Goal: Task Accomplishment & Management: Manage account settings

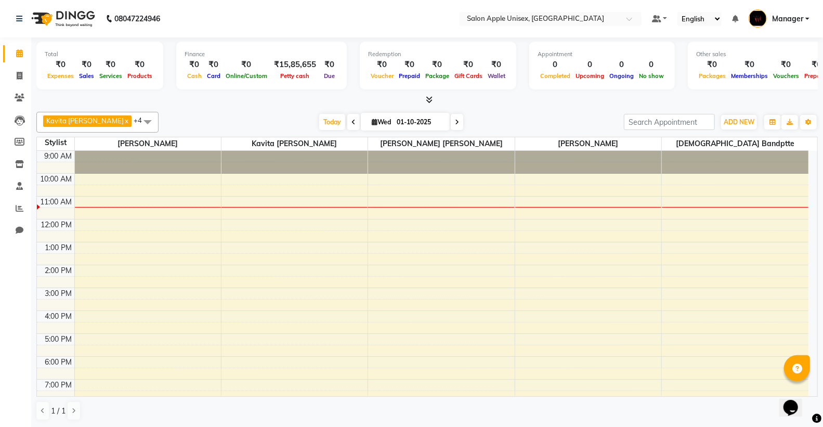
click at [347, 122] on span at bounding box center [353, 122] width 12 height 16
type input "30-09-2025"
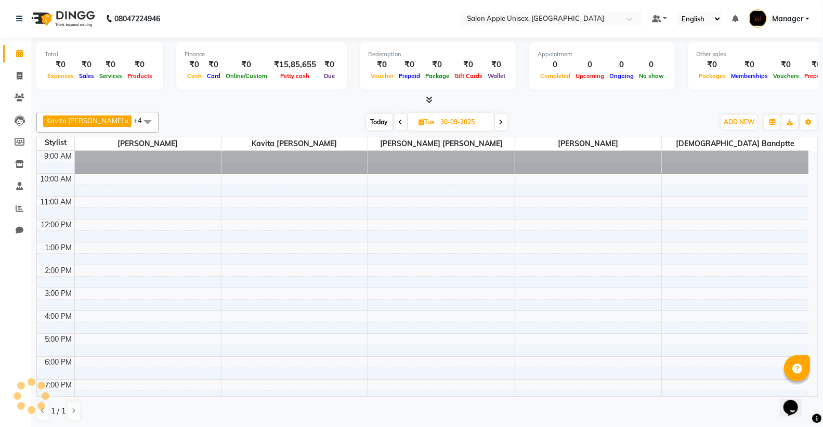
scroll to position [46, 0]
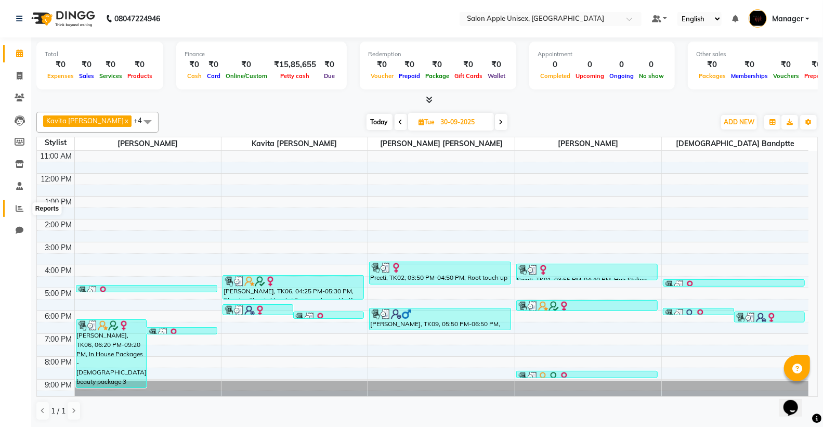
click at [21, 206] on icon at bounding box center [20, 208] width 8 height 8
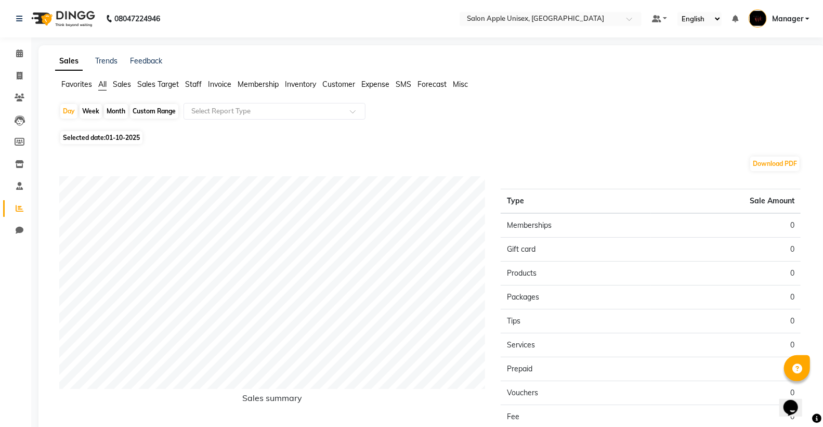
click at [121, 104] on div "Month" at bounding box center [116, 111] width 24 height 15
select select "10"
select select "2025"
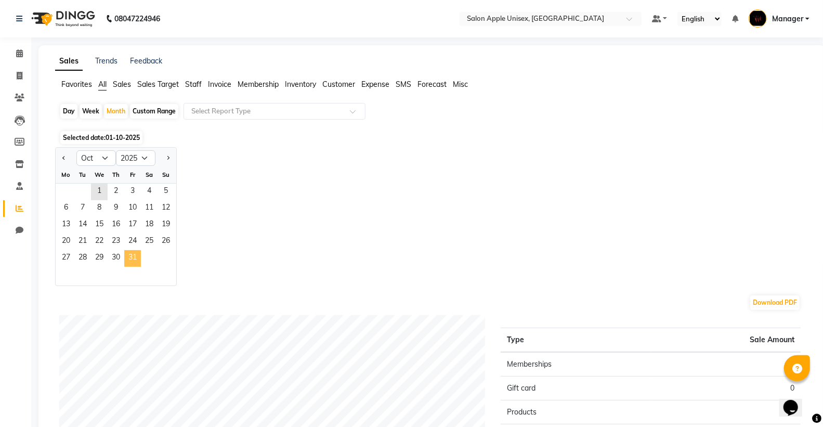
click at [133, 256] on span "31" at bounding box center [132, 258] width 17 height 17
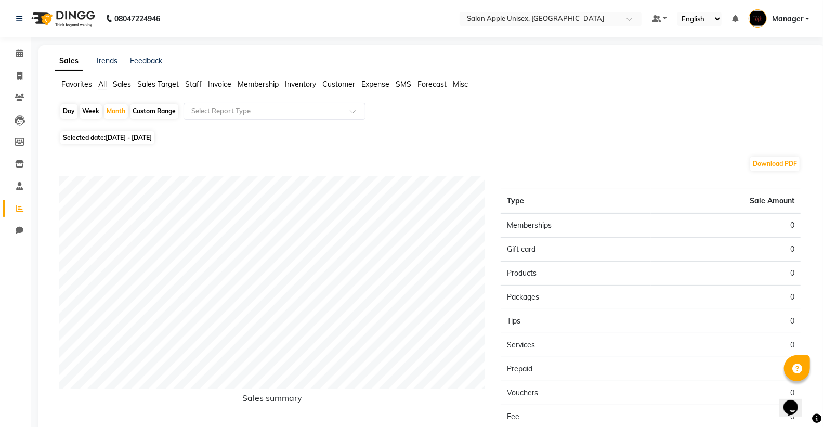
click at [136, 139] on span "[DATE] - [DATE]" at bounding box center [128, 138] width 46 height 8
select select "10"
select select "2025"
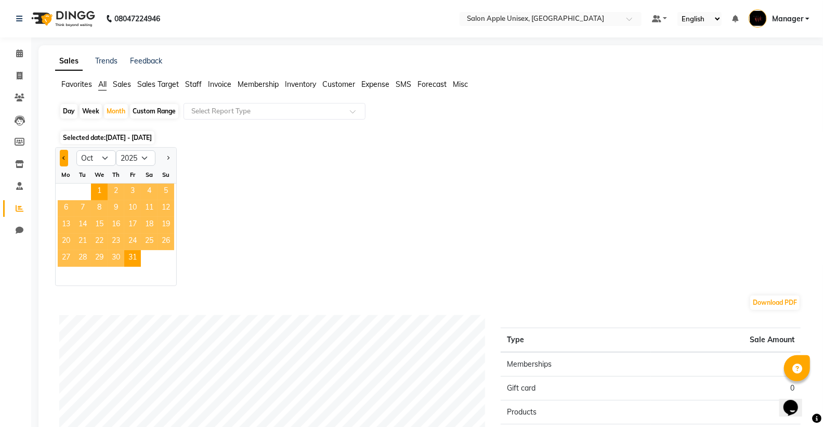
click at [65, 158] on span "Previous month" at bounding box center [64, 157] width 4 height 4
select select "9"
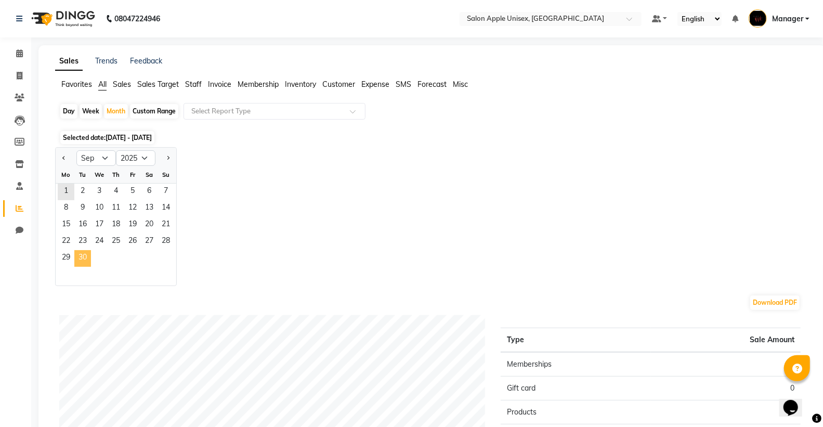
click at [87, 257] on span "30" at bounding box center [82, 258] width 17 height 17
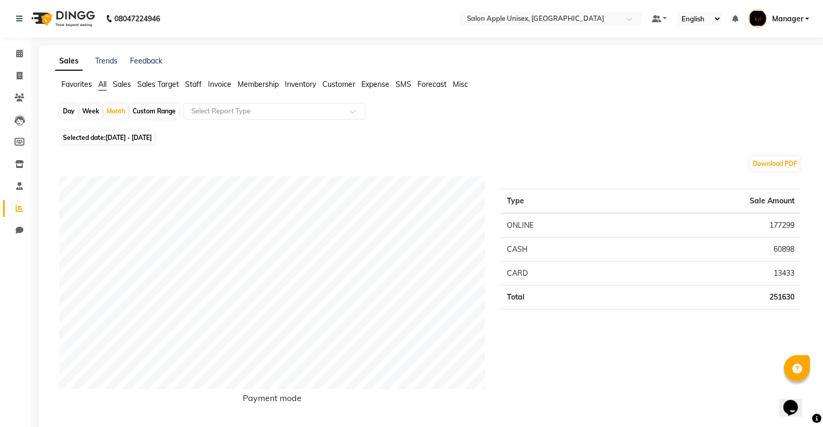
click at [65, 136] on span "Selected date: [DATE] - [DATE]" at bounding box center [107, 137] width 94 height 13
select select "9"
select select "2025"
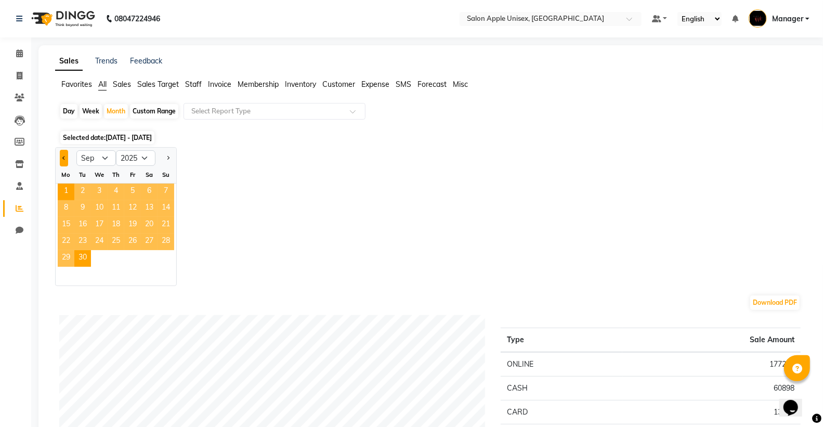
click at [60, 157] on button "Previous month" at bounding box center [64, 158] width 8 height 17
select select "8"
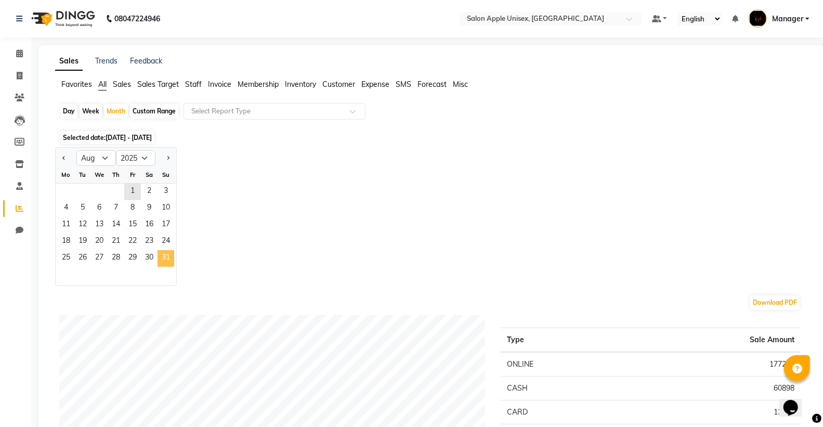
drag, startPoint x: 162, startPoint y: 258, endPoint x: 269, endPoint y: 210, distance: 117.7
click at [164, 256] on span "31" at bounding box center [165, 258] width 17 height 17
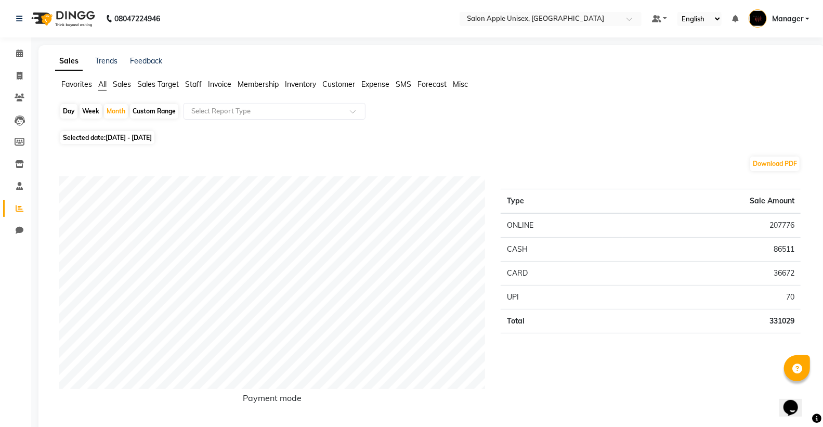
click at [74, 136] on span "Selected date: [DATE] - [DATE]" at bounding box center [107, 137] width 94 height 13
select select "8"
select select "2025"
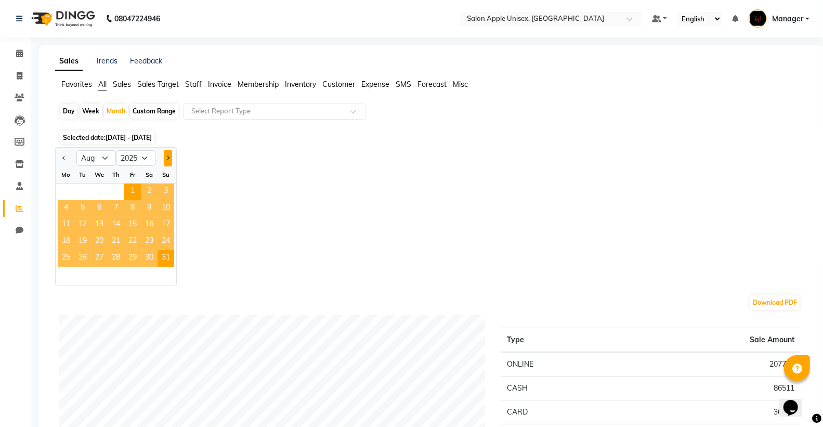
click at [168, 154] on button "Next month" at bounding box center [168, 158] width 8 height 17
select select "9"
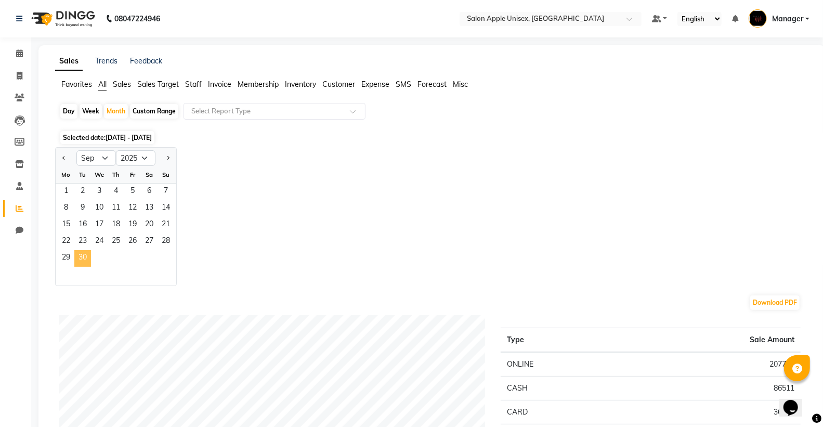
click at [84, 260] on span "30" at bounding box center [82, 258] width 17 height 17
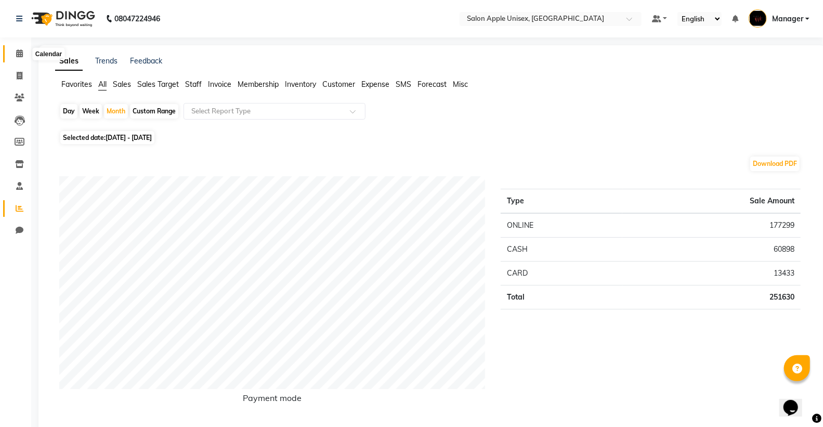
click at [21, 54] on icon at bounding box center [19, 53] width 7 height 8
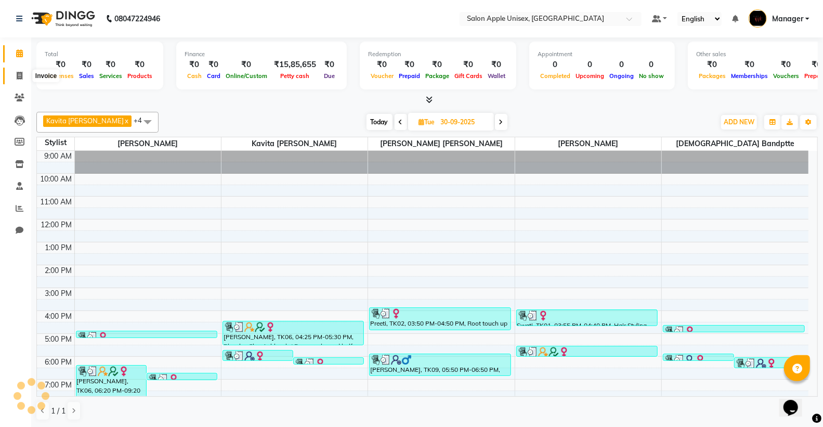
click at [22, 70] on span at bounding box center [19, 76] width 18 height 12
select select "service"
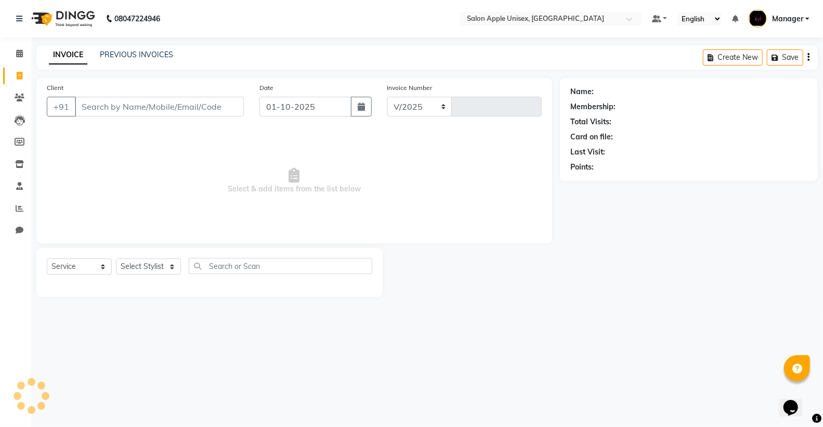
select select "138"
type input "1931"
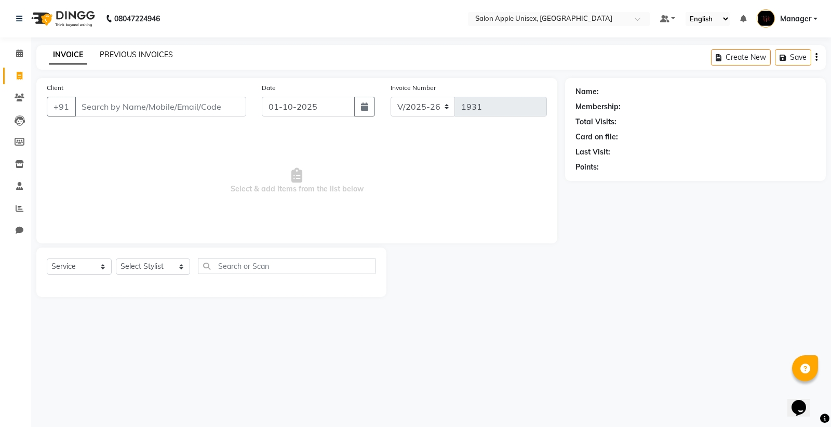
click at [145, 51] on link "PREVIOUS INVOICES" at bounding box center [136, 54] width 73 height 9
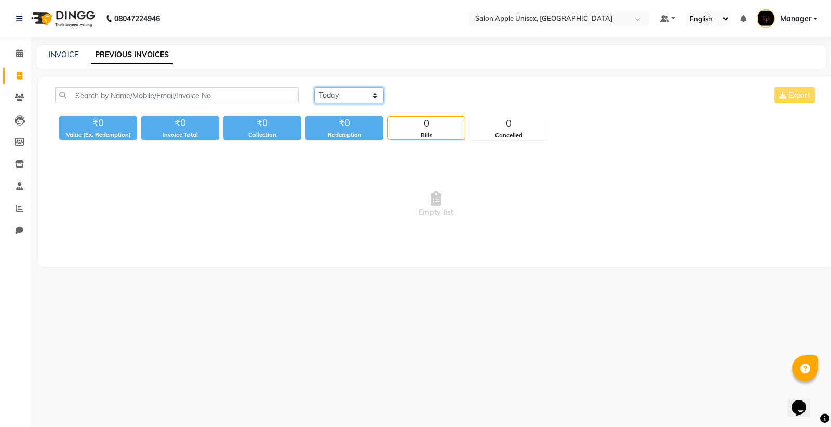
click at [375, 95] on select "[DATE] [DATE] Custom Range" at bounding box center [349, 95] width 70 height 16
select select "range"
click at [314, 87] on select "[DATE] [DATE] Custom Range" at bounding box center [349, 95] width 70 height 16
click at [424, 90] on input "01-10-2025" at bounding box center [433, 95] width 73 height 15
select select "10"
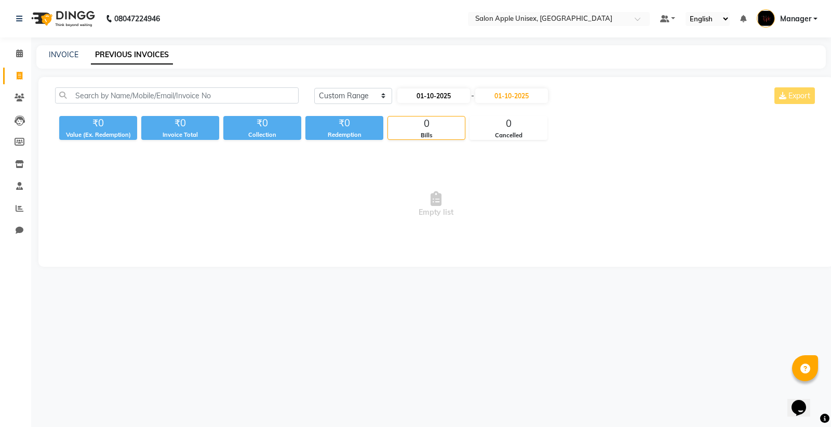
select select "2025"
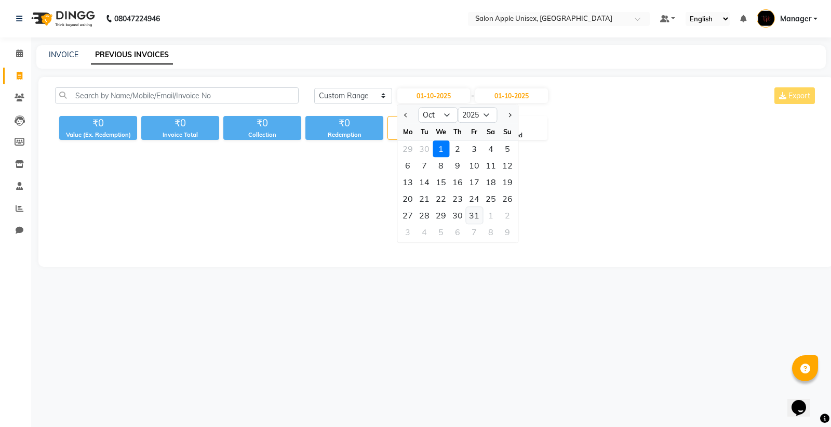
click at [476, 213] on div "31" at bounding box center [474, 215] width 17 height 17
type input "[DATE]"
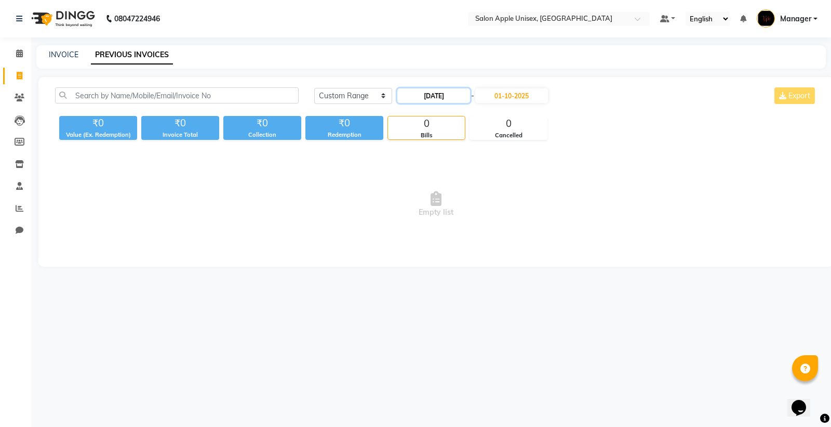
click at [433, 91] on input "[DATE]" at bounding box center [433, 95] width 73 height 15
select select "10"
select select "2025"
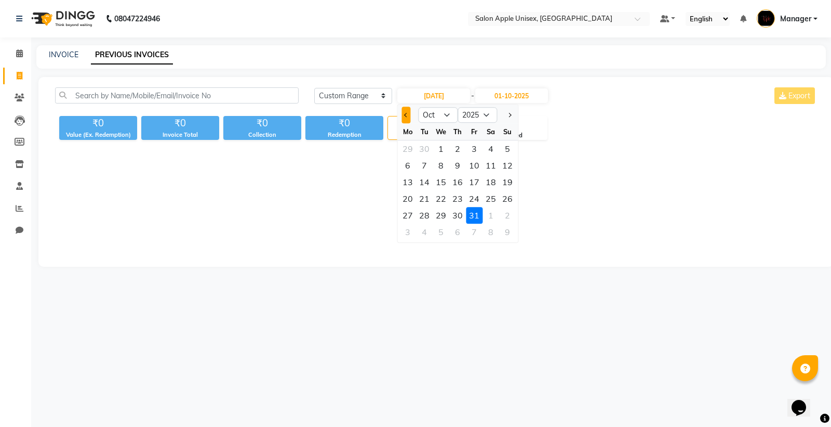
click at [402, 116] on button "Previous month" at bounding box center [406, 115] width 9 height 17
select select "9"
click at [422, 210] on div "30" at bounding box center [424, 215] width 17 height 17
type input "30-09-2025"
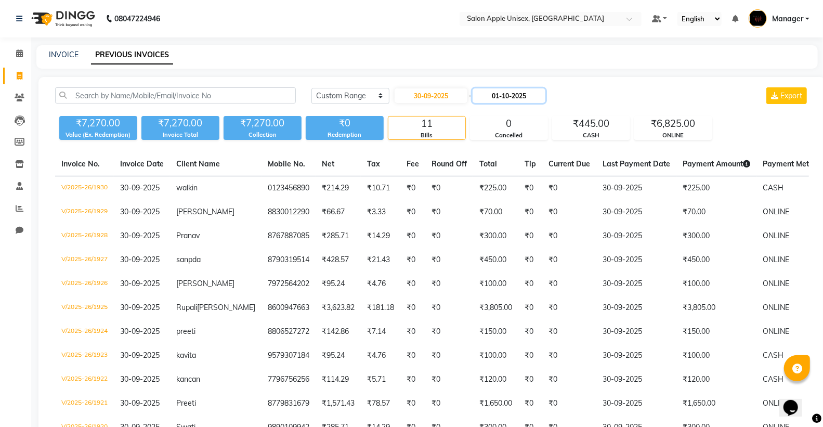
click at [497, 97] on input "01-10-2025" at bounding box center [508, 95] width 73 height 15
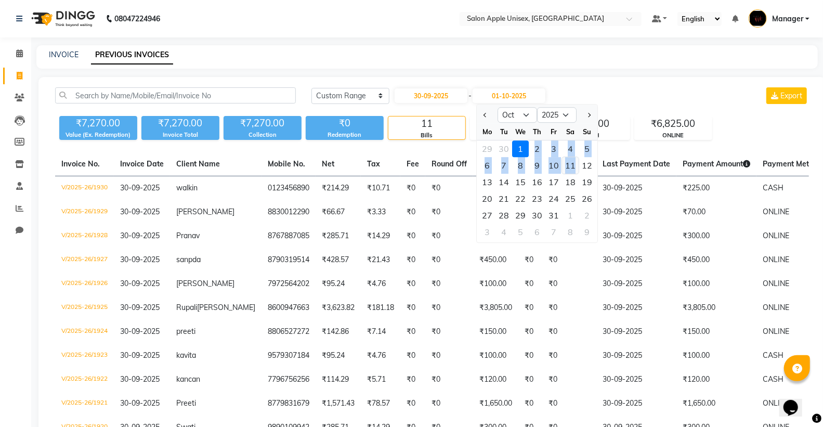
drag, startPoint x: 529, startPoint y: 155, endPoint x: 575, endPoint y: 165, distance: 46.9
click at [575, 165] on ngb-datepicker-month "Mo Tu We Th Fr Sa Su 29 30 1 2 3 4 5 6 7 8 9 10 11 12 13 14 15 16 17 18 19 20 2…" at bounding box center [537, 182] width 121 height 119
click at [487, 116] on button "Previous month" at bounding box center [485, 115] width 9 height 17
select select "9"
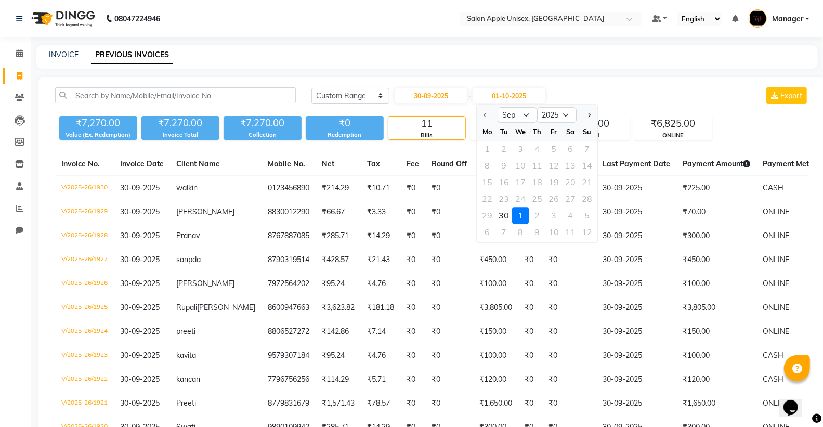
click at [486, 149] on div "1 2 3 4 5 6 7" at bounding box center [537, 148] width 121 height 17
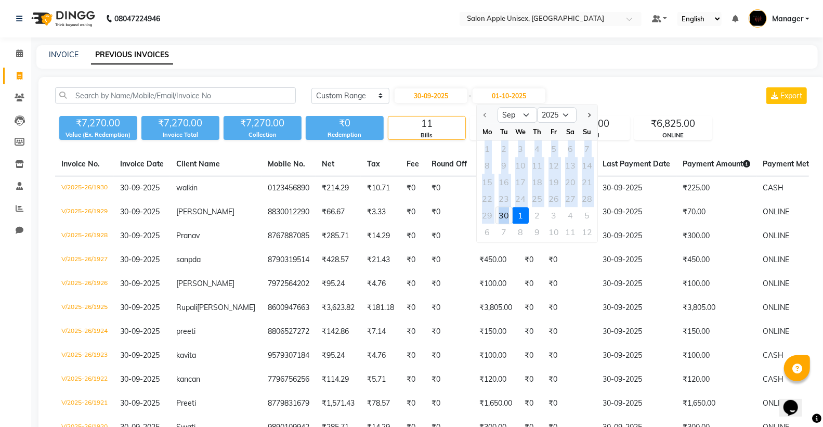
drag, startPoint x: 486, startPoint y: 149, endPoint x: 505, endPoint y: 211, distance: 64.6
click at [505, 211] on ngb-datepicker-month "Mo Tu We Th Fr Sa Su 1 2 3 4 5 6 7 8 9 10 11 12 13 14 15 16 17 18 19 20 21 22 2…" at bounding box center [537, 182] width 121 height 119
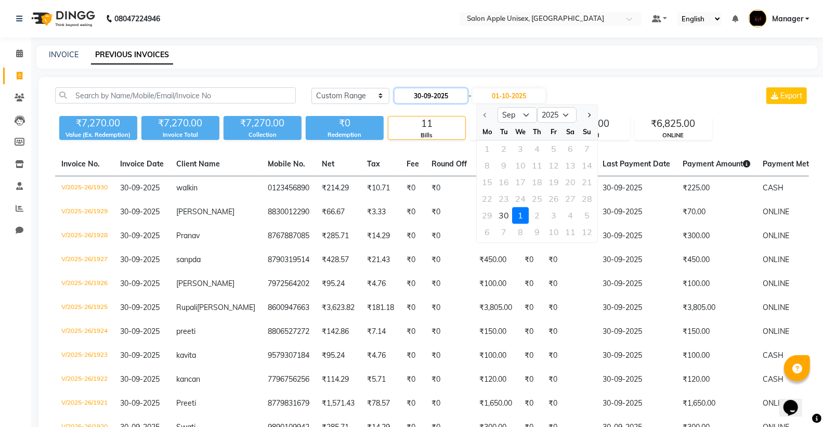
click at [408, 99] on input "30-09-2025" at bounding box center [430, 95] width 73 height 15
select select "9"
select select "2025"
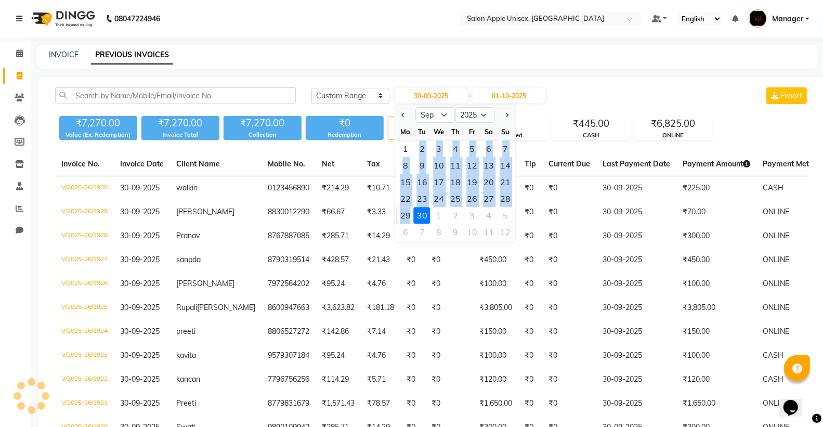
drag, startPoint x: 406, startPoint y: 152, endPoint x: 412, endPoint y: 208, distance: 56.4
click at [412, 208] on ngb-datepicker-month "Mo Tu We Th Fr Sa Su 1 2 3 4 5 6 7 8 9 10 11 12 13 14 15 16 17 18 19 20 21 22 2…" at bounding box center [455, 182] width 121 height 119
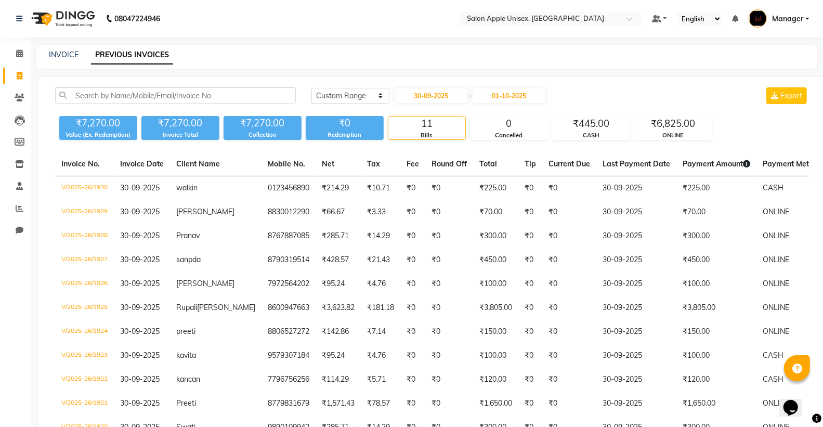
click at [9, 62] on li "Calendar" at bounding box center [15, 54] width 31 height 22
click at [417, 125] on div "11" at bounding box center [426, 123] width 77 height 15
click at [416, 92] on input "30-09-2025" at bounding box center [430, 95] width 73 height 15
select select "9"
select select "2025"
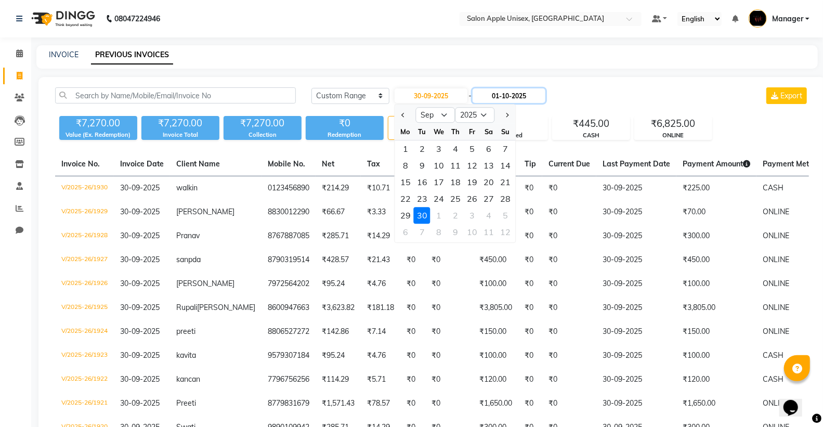
click at [513, 96] on input "01-10-2025" at bounding box center [508, 95] width 73 height 15
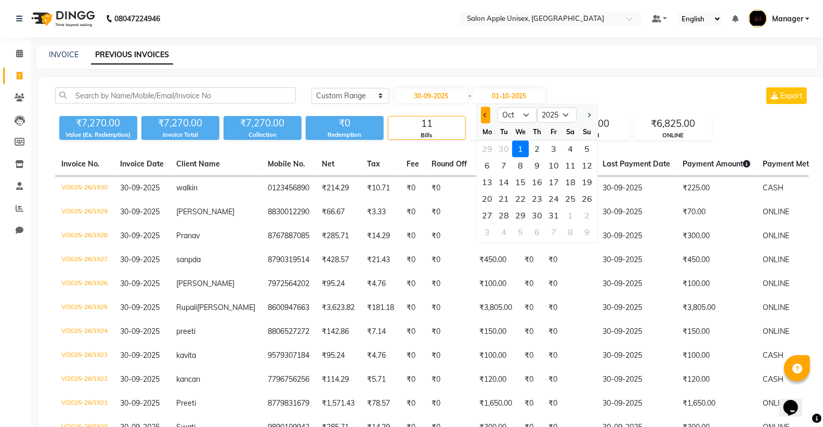
click at [485, 117] on button "Previous month" at bounding box center [485, 115] width 9 height 17
select select "9"
click at [499, 209] on div "30" at bounding box center [504, 215] width 17 height 17
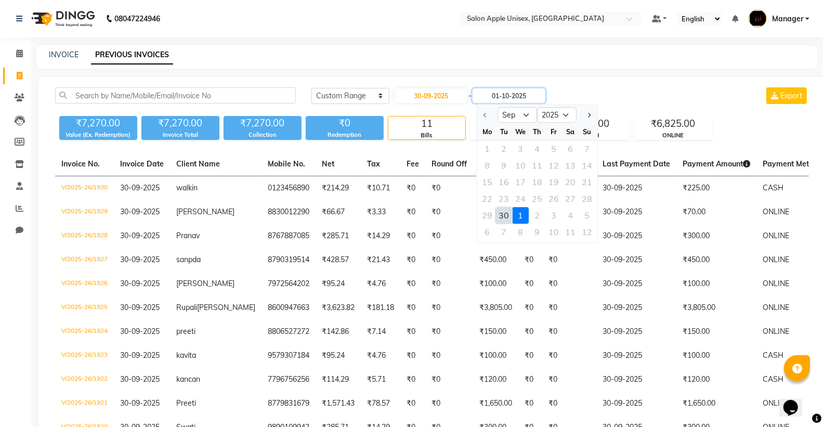
type input "30-09-2025"
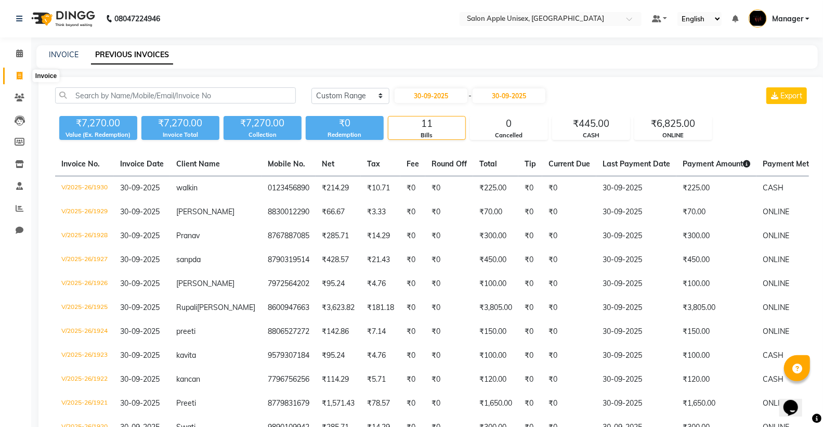
click at [18, 72] on icon at bounding box center [20, 76] width 6 height 8
select select "service"
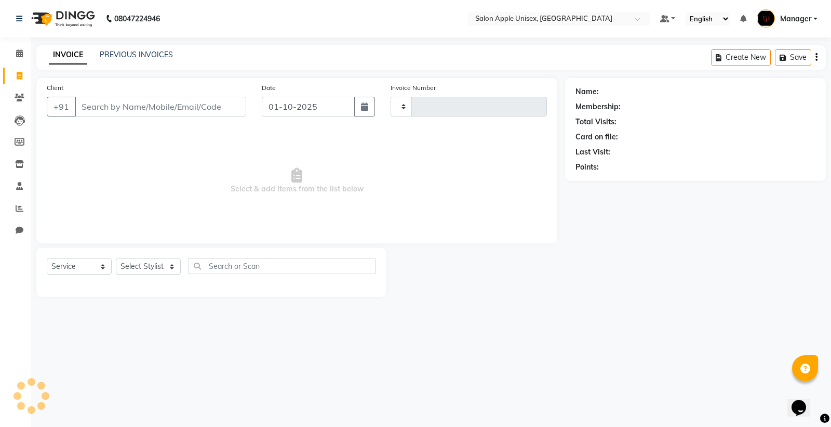
type input "1931"
select select "138"
click at [123, 54] on link "PREVIOUS INVOICES" at bounding box center [136, 54] width 73 height 9
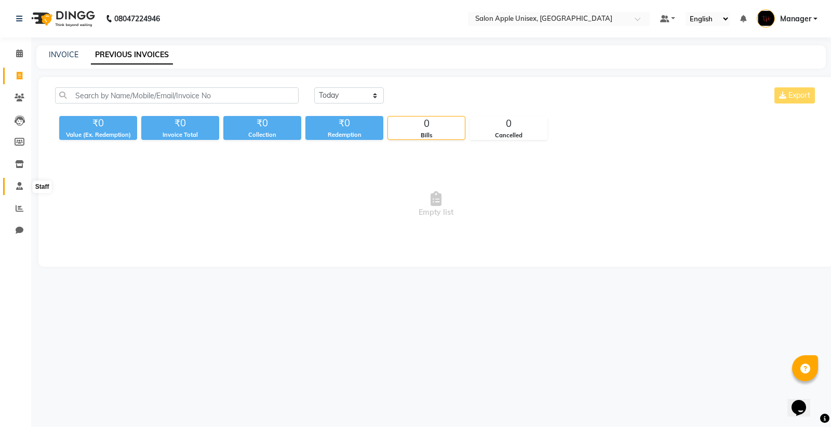
click at [18, 180] on span at bounding box center [19, 186] width 18 height 12
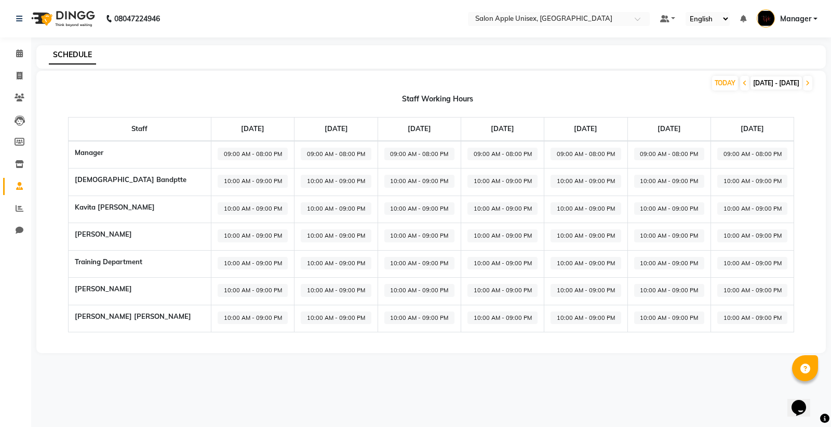
click at [21, 198] on li "Reports" at bounding box center [15, 208] width 31 height 22
click at [17, 206] on icon at bounding box center [20, 208] width 8 height 8
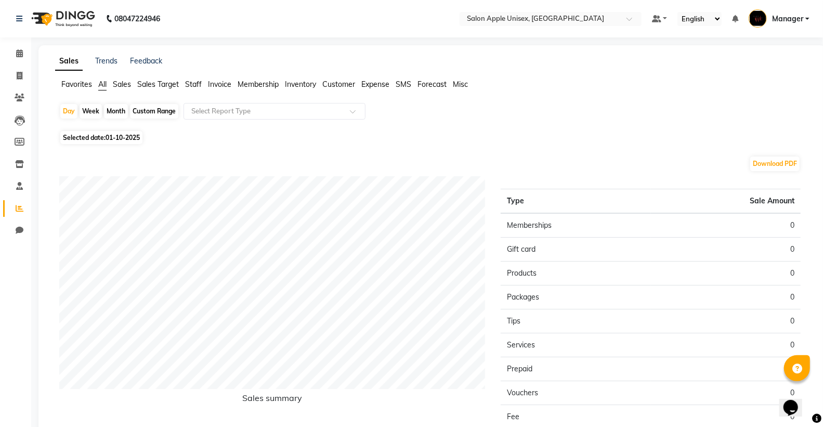
click at [155, 112] on div "Custom Range" at bounding box center [154, 111] width 48 height 15
select select "10"
select select "2025"
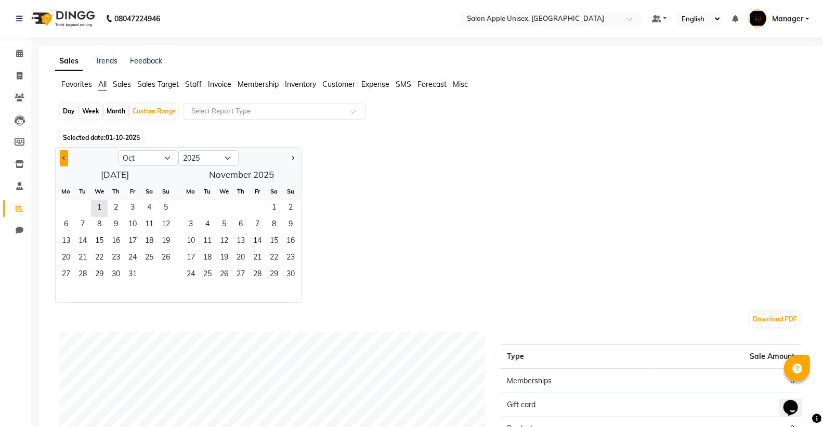
click at [61, 158] on button "Previous month" at bounding box center [64, 158] width 8 height 17
select select "9"
click at [84, 272] on span "30" at bounding box center [82, 275] width 17 height 17
click at [65, 207] on span "1" at bounding box center [66, 208] width 17 height 17
click at [89, 271] on span "30" at bounding box center [82, 275] width 17 height 17
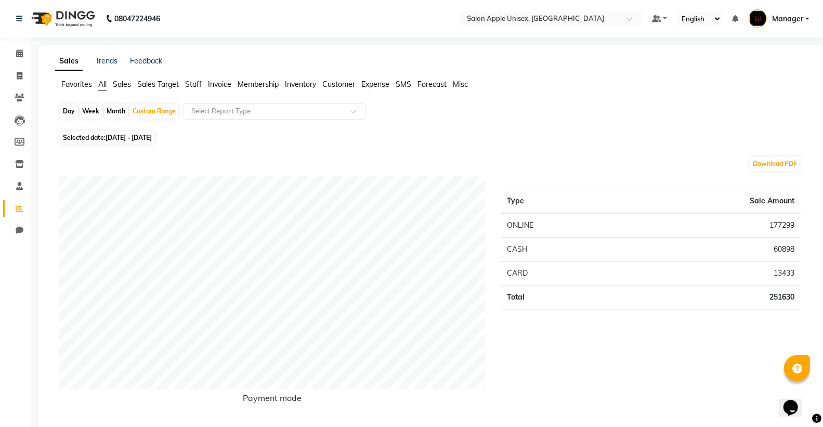
click at [330, 84] on span "Customer" at bounding box center [338, 83] width 33 height 9
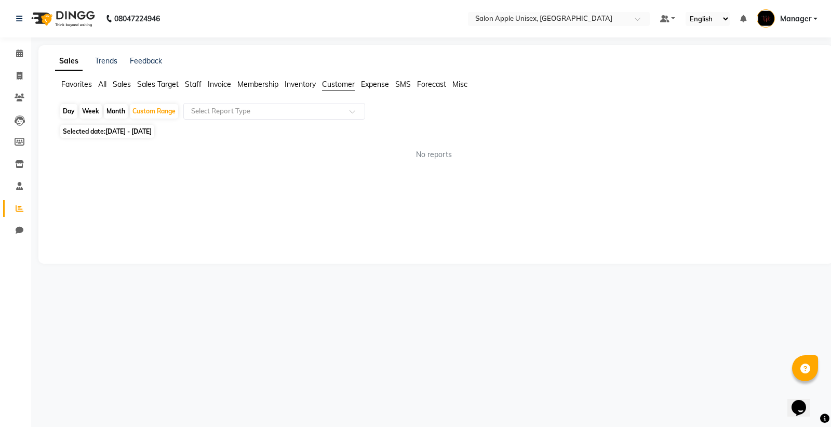
click at [122, 131] on span "[DATE] - [DATE]" at bounding box center [128, 131] width 46 height 8
select select "9"
select select "2025"
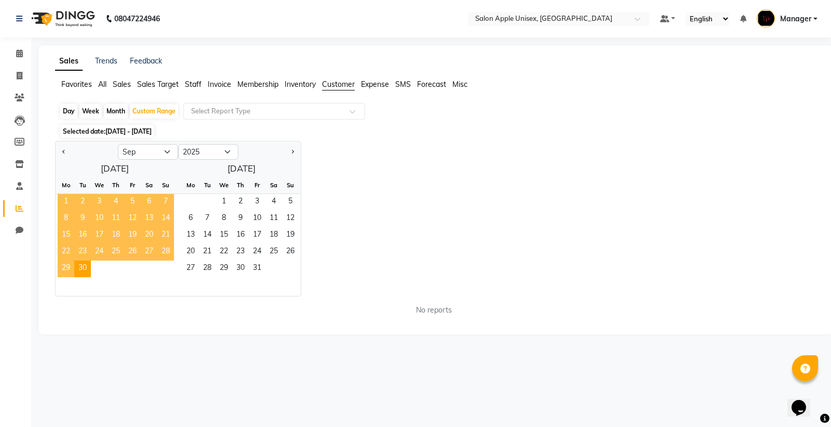
click at [65, 200] on span "1" at bounding box center [66, 202] width 17 height 17
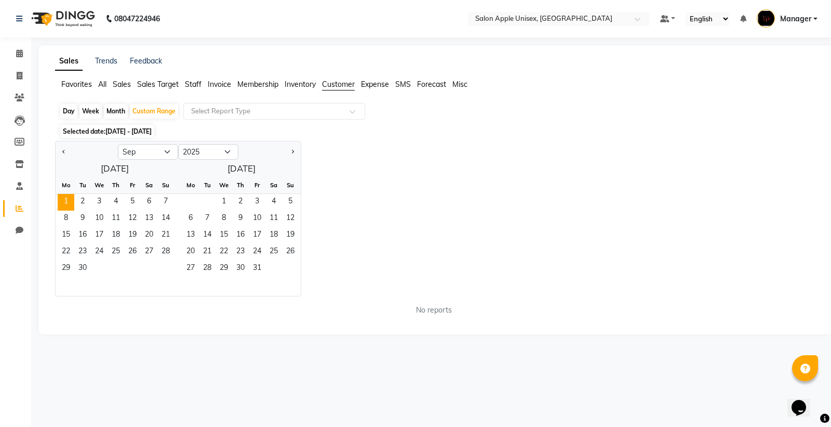
click at [152, 131] on span "[DATE] - [DATE]" at bounding box center [128, 131] width 46 height 8
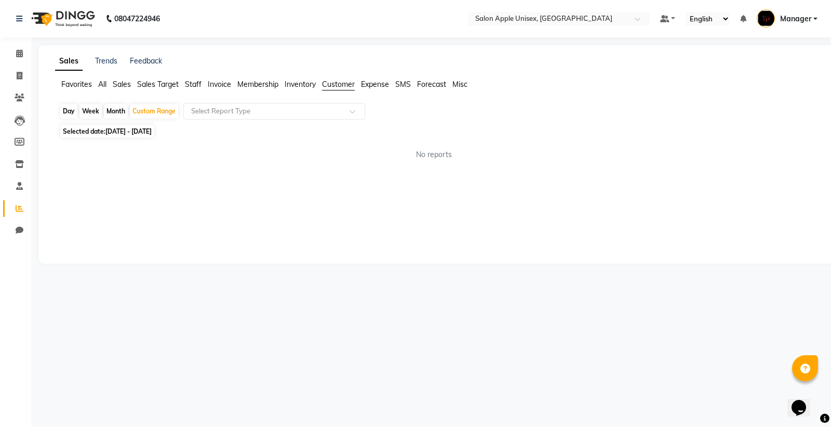
click at [117, 131] on span "[DATE] - [DATE]" at bounding box center [128, 131] width 46 height 8
select select "9"
select select "2025"
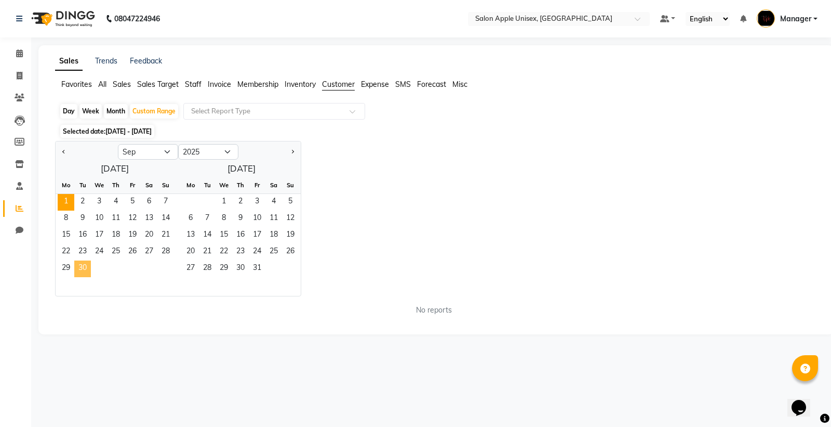
click at [82, 266] on span "30" at bounding box center [82, 268] width 17 height 17
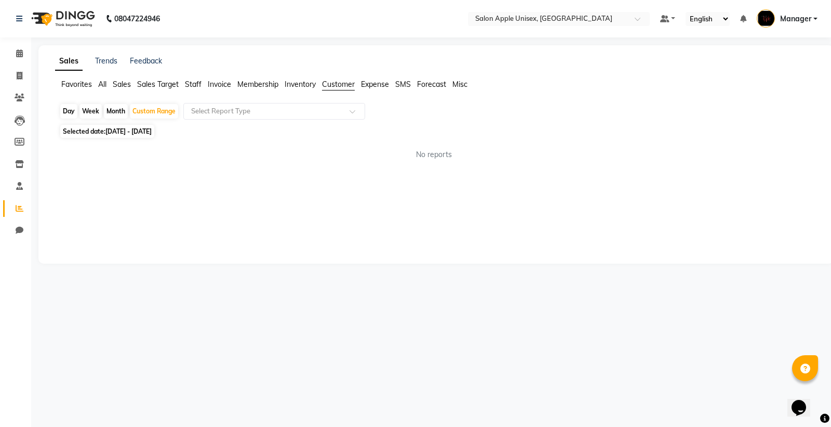
click at [152, 134] on span "[DATE] - [DATE]" at bounding box center [128, 131] width 46 height 8
select select "9"
select select "2025"
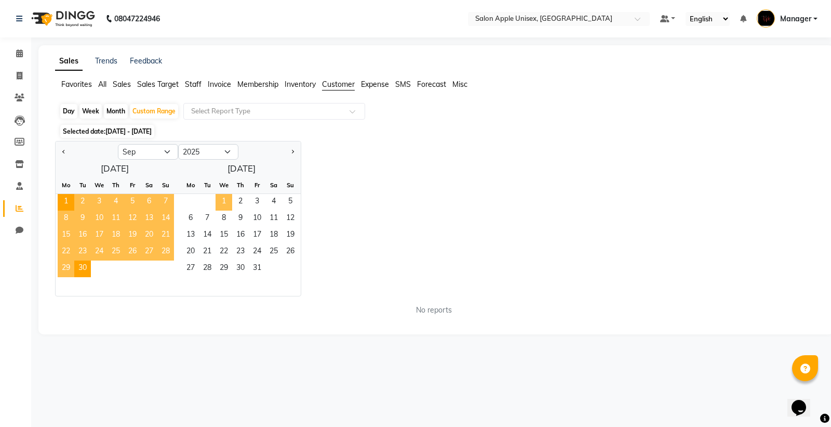
click at [227, 204] on span "1" at bounding box center [224, 202] width 17 height 17
select select "10"
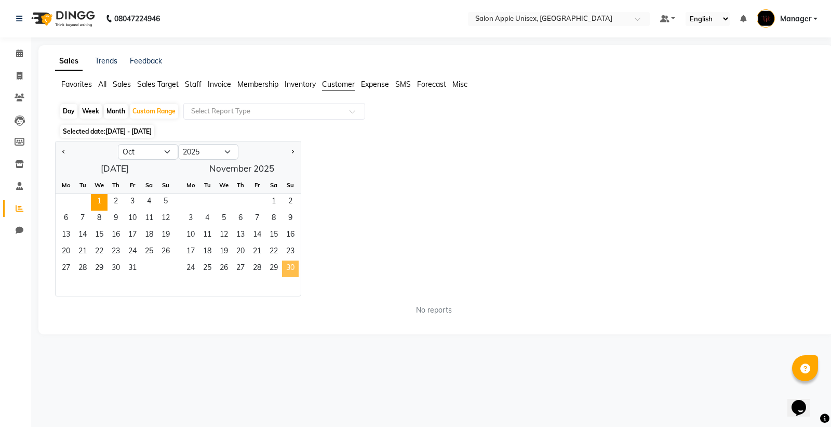
click at [292, 270] on span "30" at bounding box center [290, 268] width 17 height 17
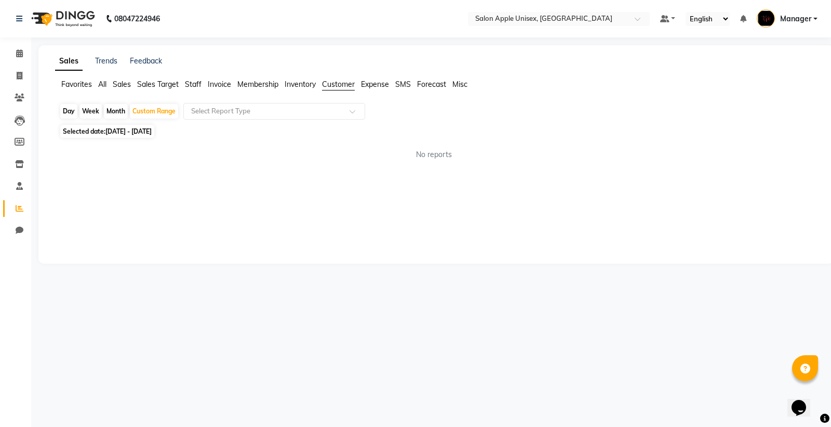
click at [170, 125] on div "Day Week Month Custom Range Select Report Type Selected date: [DATE] - [DATE] N…" at bounding box center [436, 135] width 762 height 65
click at [152, 130] on span "[DATE] - [DATE]" at bounding box center [128, 131] width 46 height 8
select select "10"
select select "2025"
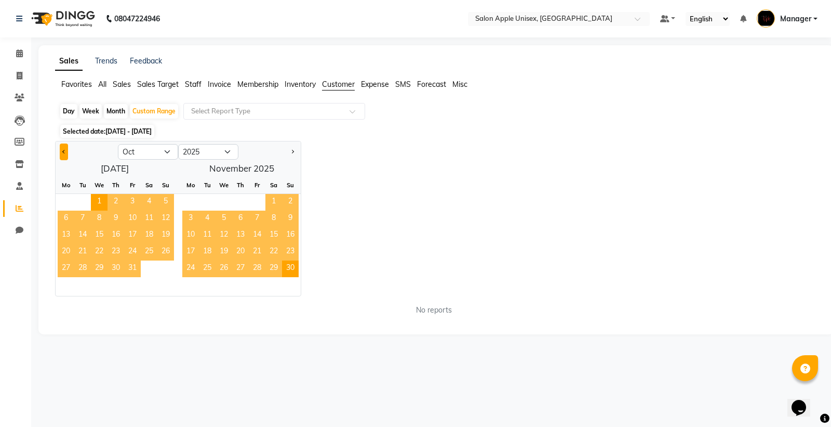
click at [68, 147] on button "Previous month" at bounding box center [64, 151] width 8 height 17
select select "9"
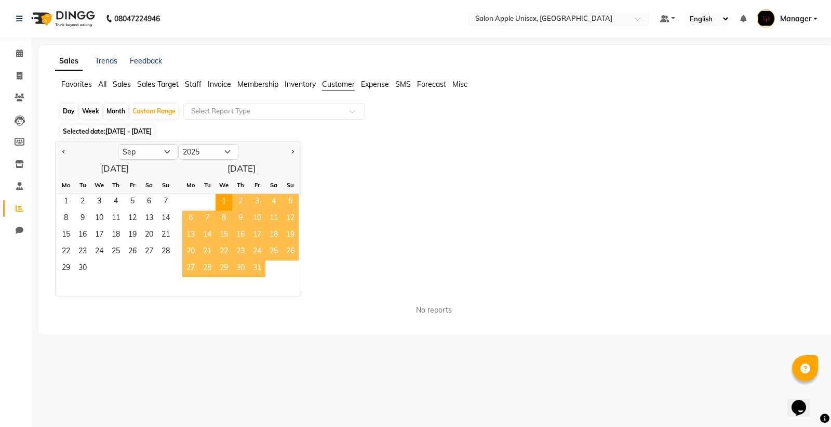
click at [122, 332] on div "Sales Trends Feedback Favorites All Sales Sales Target Staff Invoice Membership…" at bounding box center [435, 189] width 795 height 289
drag, startPoint x: 121, startPoint y: 331, endPoint x: 127, endPoint y: 326, distance: 7.7
click at [121, 330] on div "Sales Trends Feedback Favorites All Sales Sales Target Staff Invoice Membership…" at bounding box center [435, 189] width 795 height 289
click at [64, 203] on span "1" at bounding box center [66, 202] width 17 height 17
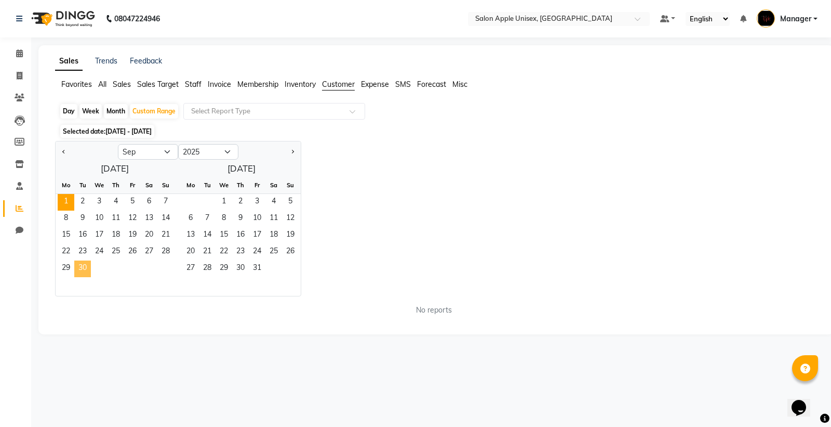
click at [85, 271] on span "30" at bounding box center [82, 268] width 17 height 17
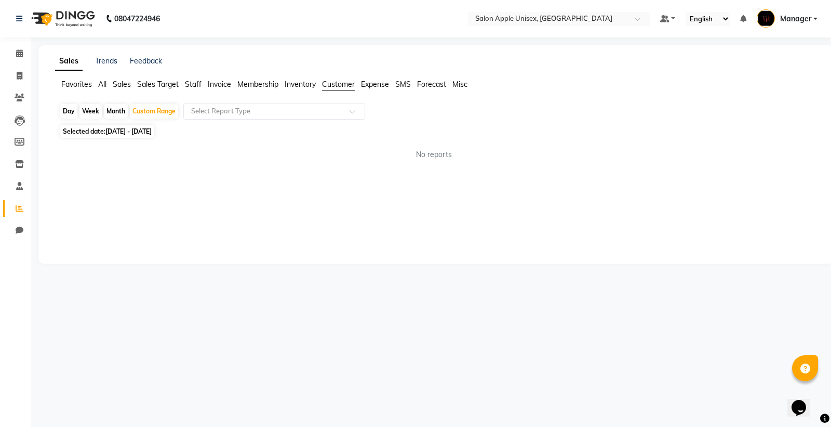
click at [344, 82] on span "Customer" at bounding box center [338, 83] width 33 height 9
click at [154, 108] on div "Custom Range" at bounding box center [154, 111] width 48 height 15
select select "9"
select select "2025"
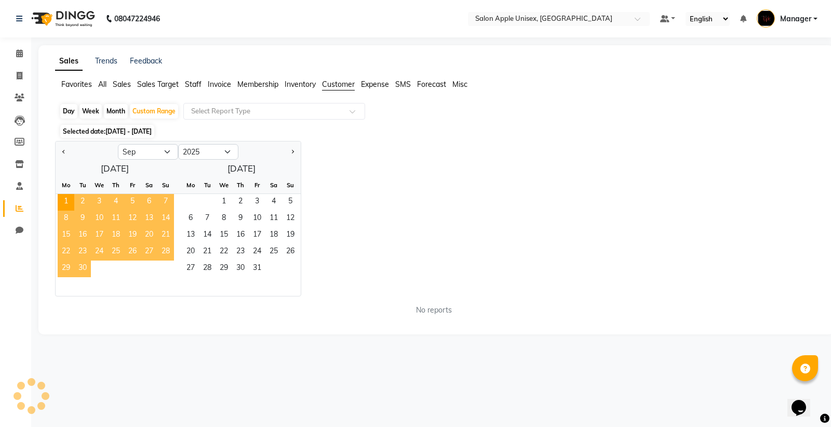
click at [81, 268] on span "30" at bounding box center [82, 268] width 17 height 17
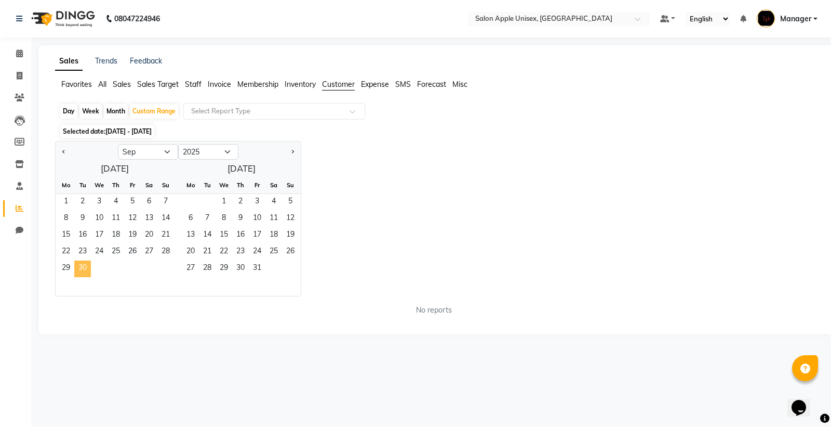
click at [82, 268] on span "30" at bounding box center [82, 268] width 17 height 17
click at [59, 200] on span "1" at bounding box center [66, 202] width 17 height 17
click at [74, 264] on span "30" at bounding box center [82, 268] width 17 height 17
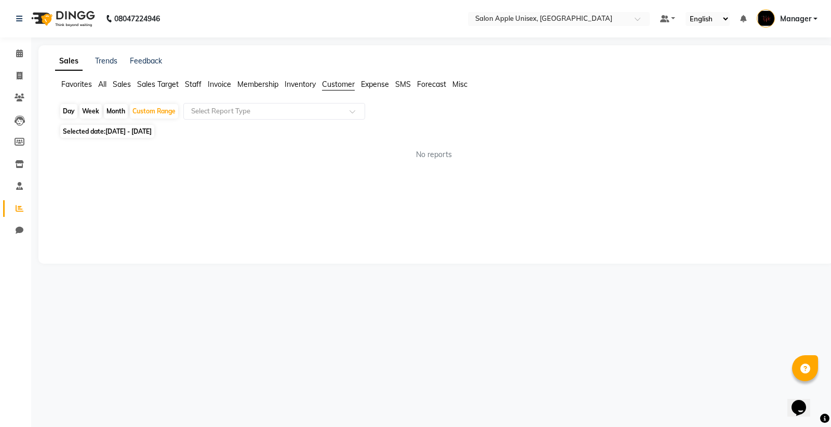
click at [109, 84] on ul "Favorites All Sales Sales Target Staff Invoice Membership Inventory Customer Ex…" at bounding box center [436, 84] width 762 height 11
click at [102, 85] on span "All" at bounding box center [102, 83] width 8 height 9
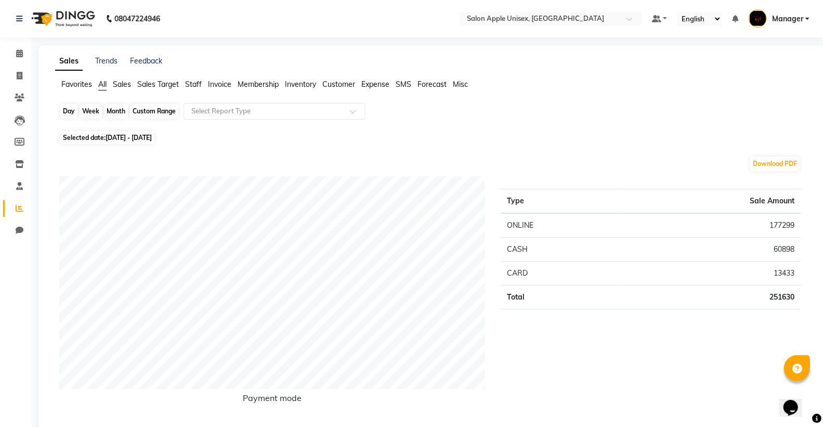
click at [166, 115] on div "Custom Range" at bounding box center [154, 111] width 48 height 15
select select "9"
select select "2025"
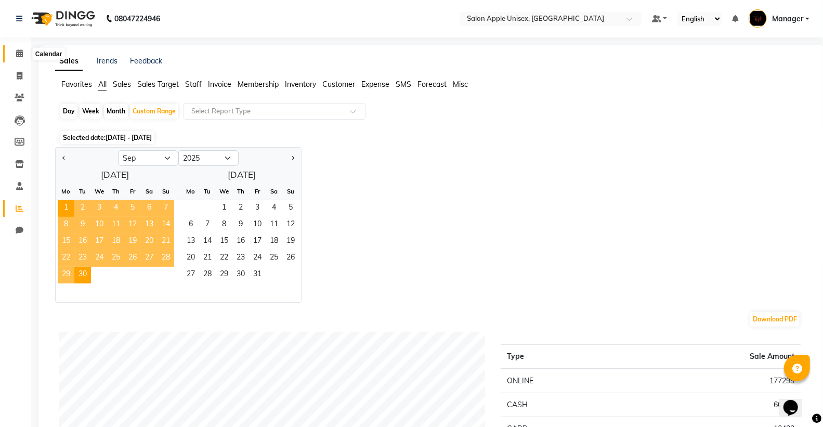
click at [20, 54] on icon at bounding box center [19, 53] width 7 height 8
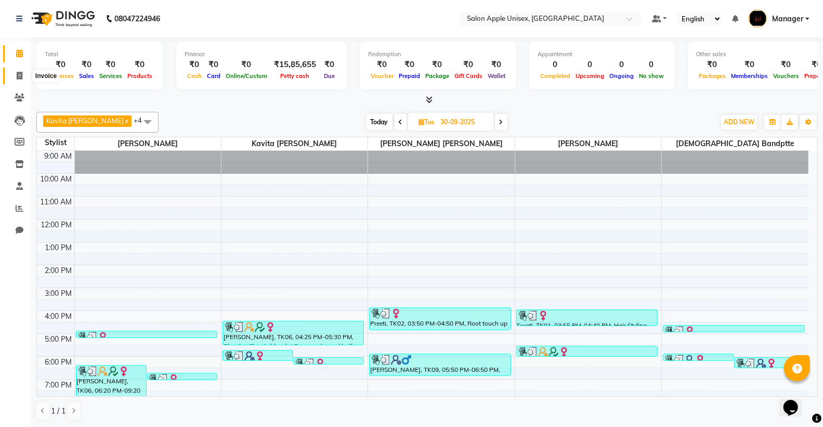
click at [21, 75] on icon at bounding box center [20, 76] width 6 height 8
select select "138"
select select "service"
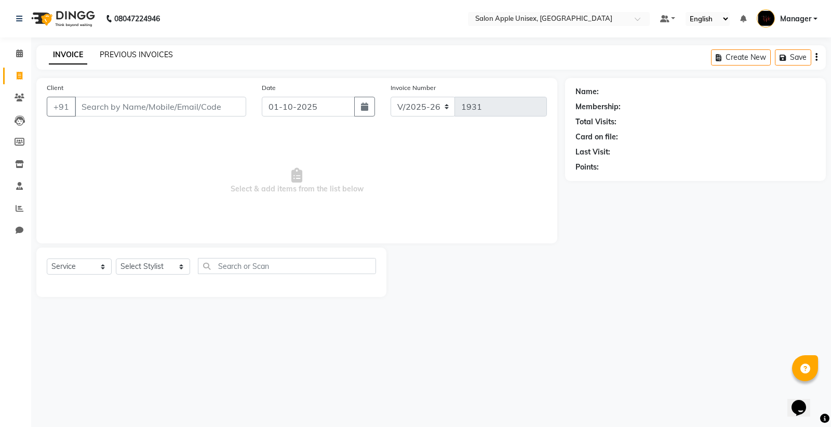
click at [147, 54] on link "PREVIOUS INVOICES" at bounding box center [136, 54] width 73 height 9
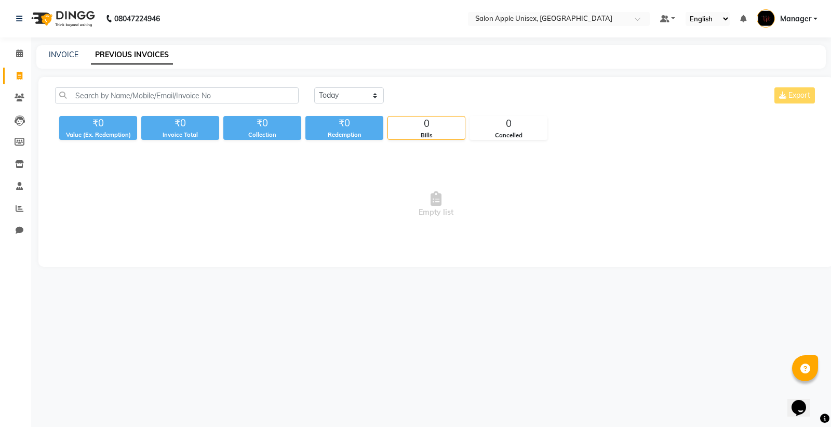
click at [59, 48] on div "INVOICE PREVIOUS INVOICES" at bounding box center [431, 56] width 790 height 23
click at [341, 98] on select "[DATE] [DATE] Custom Range" at bounding box center [349, 95] width 70 height 16
click at [314, 87] on select "[DATE] [DATE] Custom Range" at bounding box center [349, 95] width 70 height 16
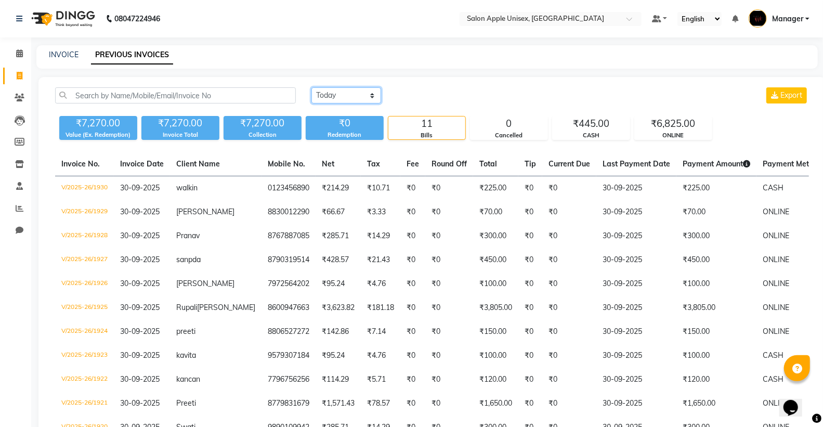
click at [336, 91] on select "[DATE] [DATE] Custom Range" at bounding box center [346, 95] width 70 height 16
select select "range"
click at [311, 87] on select "[DATE] [DATE] Custom Range" at bounding box center [346, 95] width 70 height 16
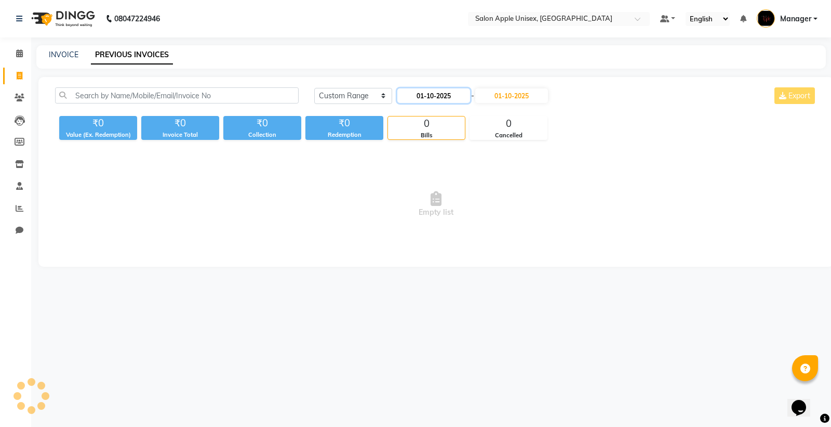
click at [414, 94] on input "01-10-2025" at bounding box center [433, 95] width 73 height 15
select select "10"
select select "2025"
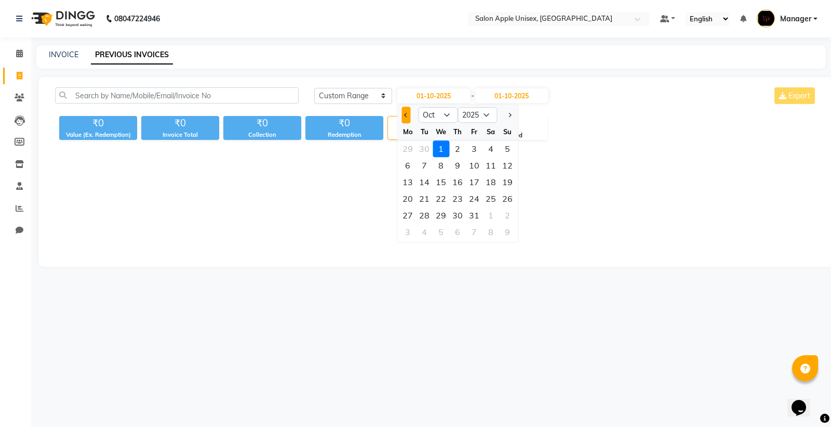
click at [409, 114] on button "Previous month" at bounding box center [406, 115] width 9 height 17
select select "9"
click at [509, 94] on input "01-10-2025" at bounding box center [511, 95] width 73 height 15
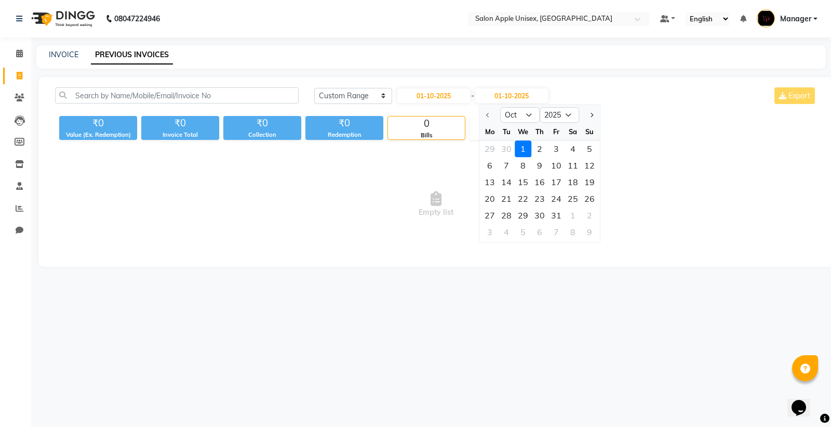
click at [486, 117] on div at bounding box center [490, 115] width 21 height 17
click at [486, 113] on div at bounding box center [490, 115] width 21 height 17
click at [487, 113] on div at bounding box center [490, 115] width 21 height 17
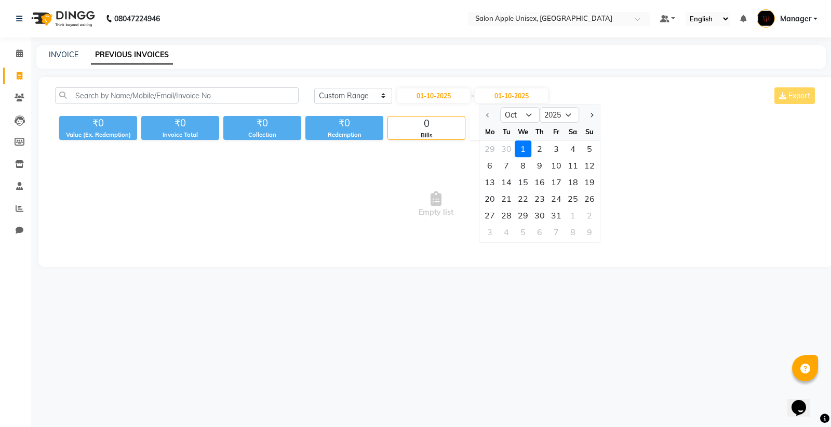
click at [487, 113] on div at bounding box center [490, 115] width 21 height 17
click at [434, 94] on input "01-10-2025" at bounding box center [433, 95] width 73 height 15
select select "10"
select select "2025"
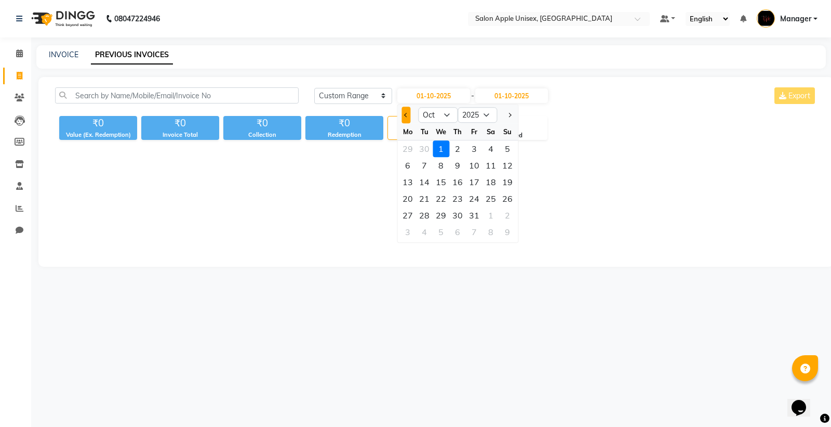
click at [410, 117] on button "Previous month" at bounding box center [406, 115] width 9 height 17
select select "9"
click at [409, 152] on div "1" at bounding box center [408, 148] width 17 height 17
type input "01-09-2025"
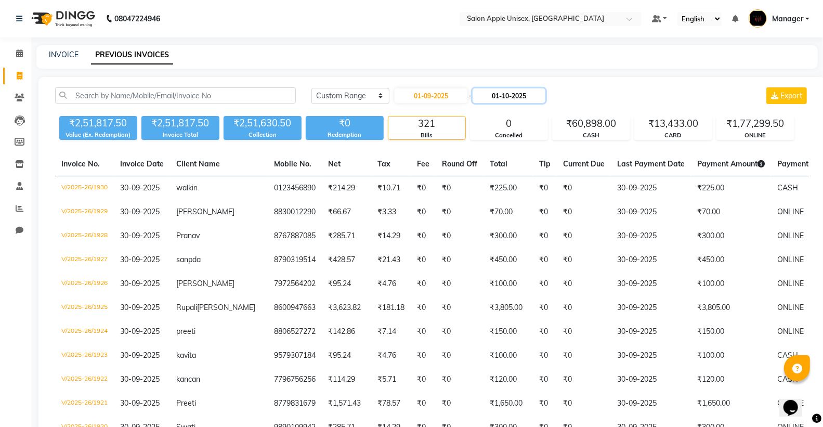
click at [494, 95] on input "01-10-2025" at bounding box center [508, 95] width 73 height 15
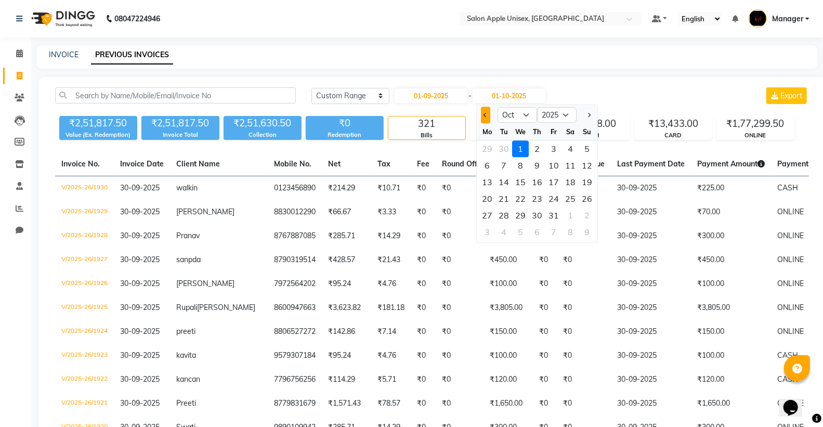
click at [484, 112] on button "Previous month" at bounding box center [485, 115] width 9 height 17
select select "9"
click at [489, 149] on div "1" at bounding box center [487, 148] width 17 height 17
type input "01-09-2025"
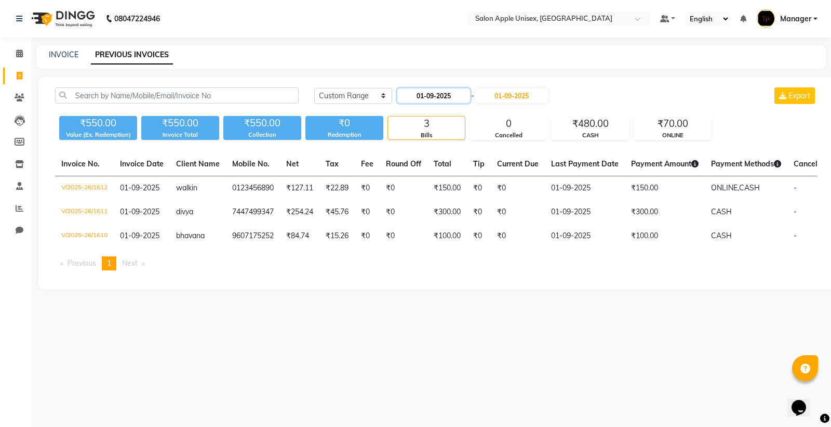
click at [448, 99] on input "01-09-2025" at bounding box center [433, 95] width 73 height 15
select select "9"
select select "2025"
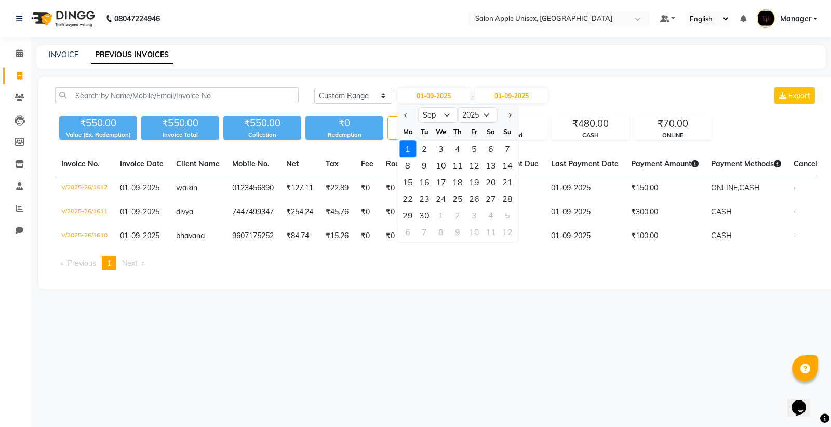
click at [408, 147] on div "1" at bounding box center [408, 148] width 17 height 17
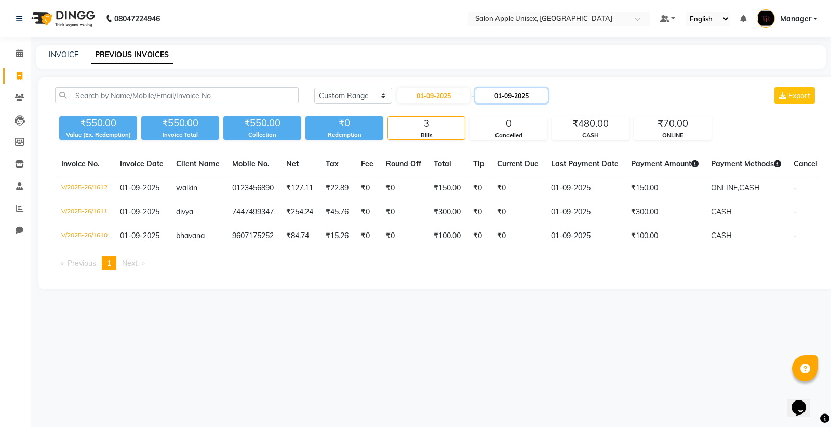
click at [507, 98] on input "01-09-2025" at bounding box center [511, 95] width 73 height 15
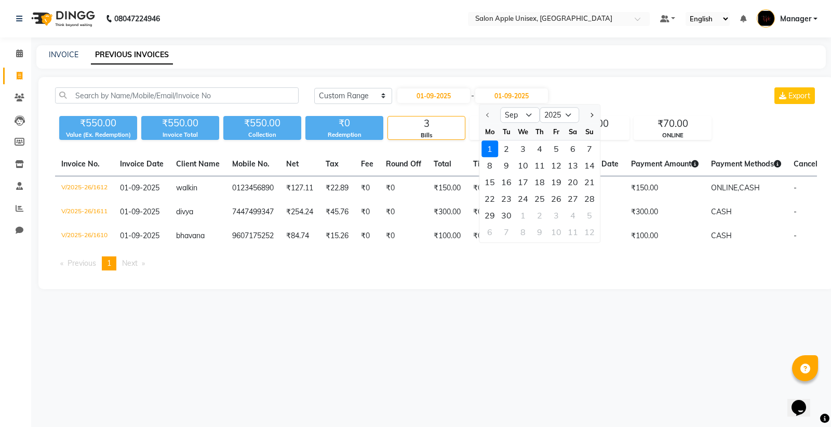
click at [483, 148] on div "1" at bounding box center [490, 148] width 17 height 17
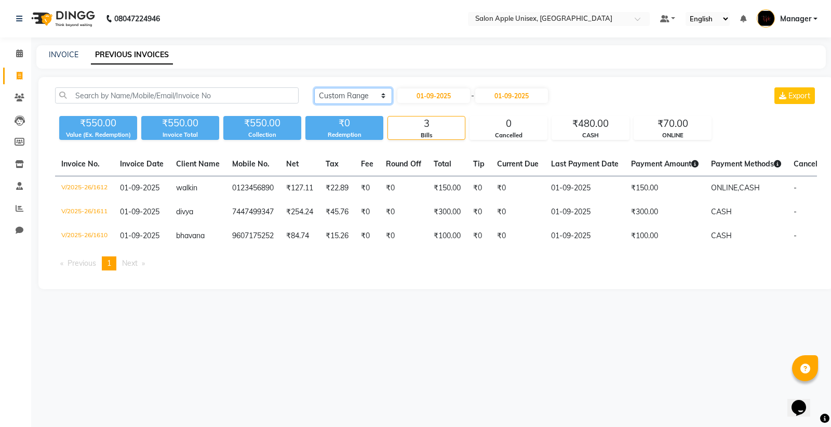
click at [372, 92] on select "[DATE] [DATE] Custom Range" at bounding box center [353, 96] width 78 height 16
click at [412, 94] on input "01-09-2025" at bounding box center [433, 95] width 73 height 15
select select "9"
select select "2025"
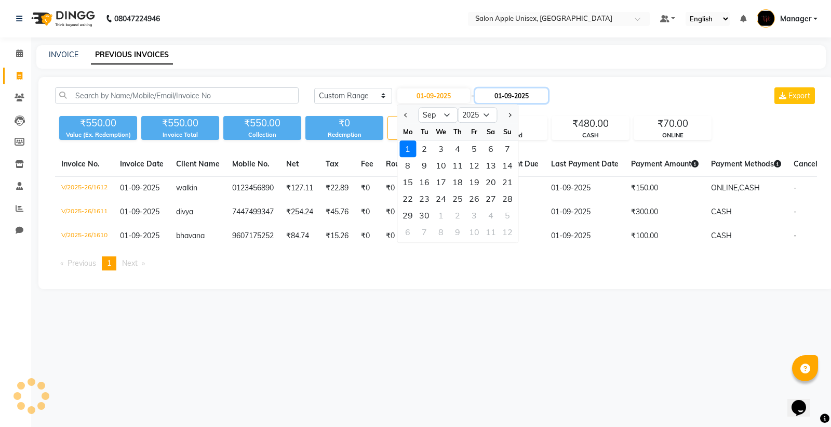
click at [493, 95] on input "01-09-2025" at bounding box center [511, 95] width 73 height 15
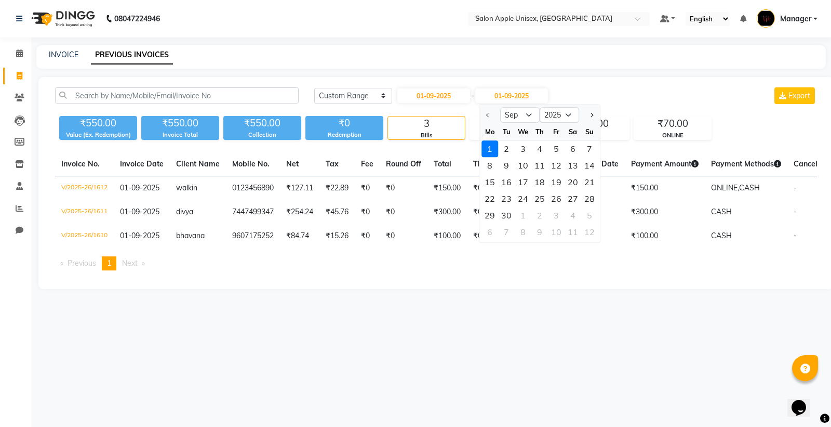
click at [485, 112] on div at bounding box center [490, 115] width 21 height 17
click at [594, 113] on button "Next month" at bounding box center [591, 115] width 9 height 17
click at [494, 113] on div at bounding box center [490, 115] width 21 height 17
click at [482, 111] on div at bounding box center [490, 115] width 21 height 17
click at [486, 113] on span "Previous month" at bounding box center [488, 115] width 4 height 4
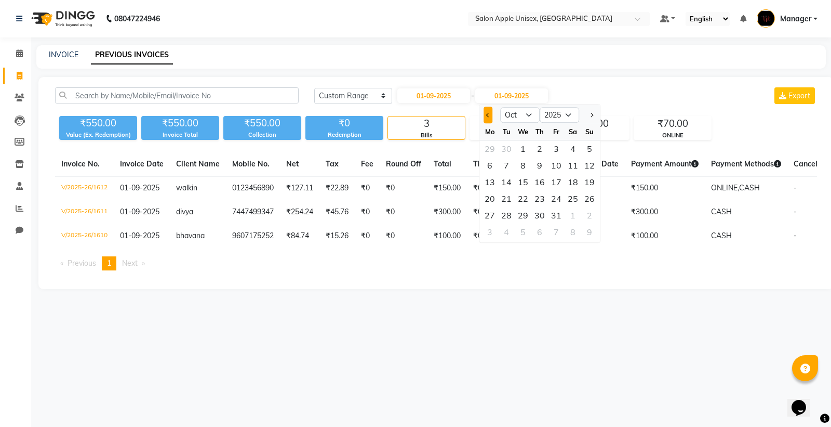
select select "9"
click at [514, 214] on div "30" at bounding box center [506, 215] width 17 height 17
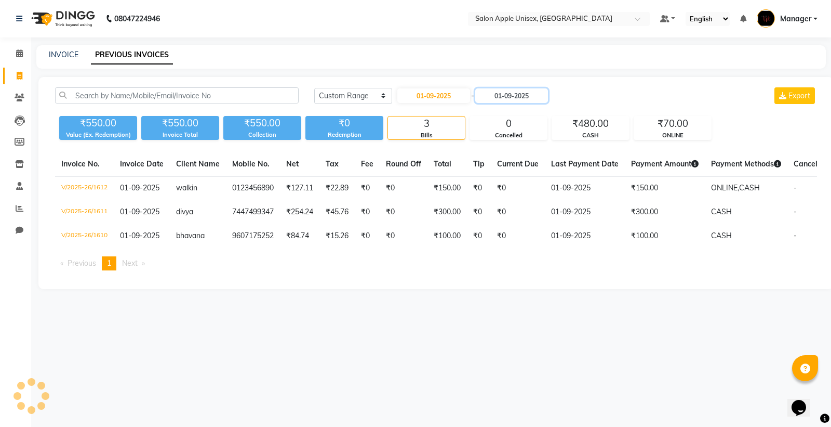
type input "30-09-2025"
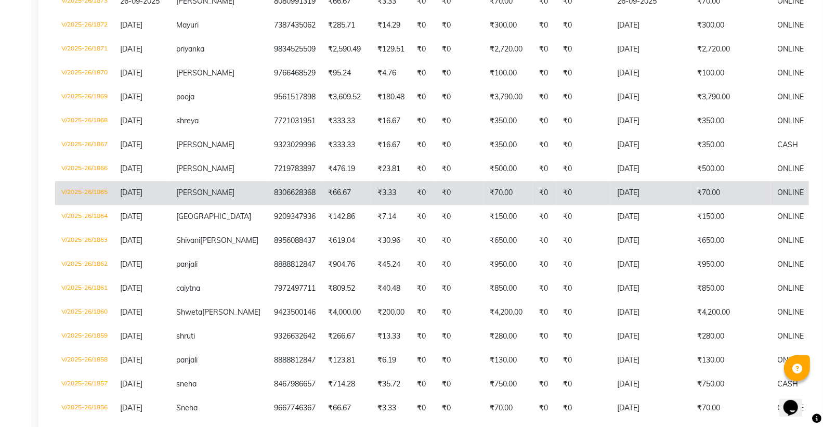
scroll to position [1559, 0]
